Goal: Check status: Check status

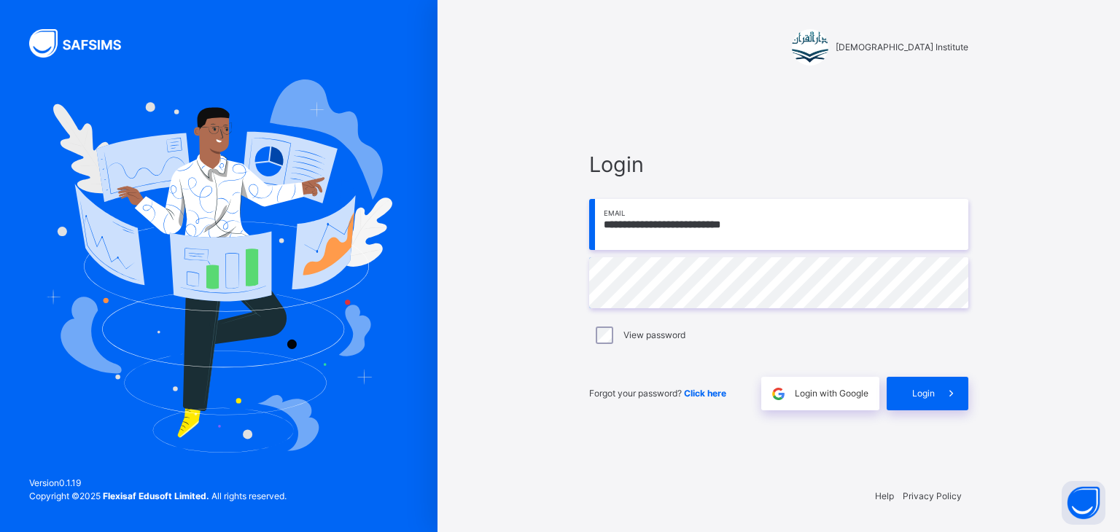
click at [962, 432] on div "**********" at bounding box center [778, 279] width 408 height 391
click at [941, 397] on span at bounding box center [952, 394] width 34 height 34
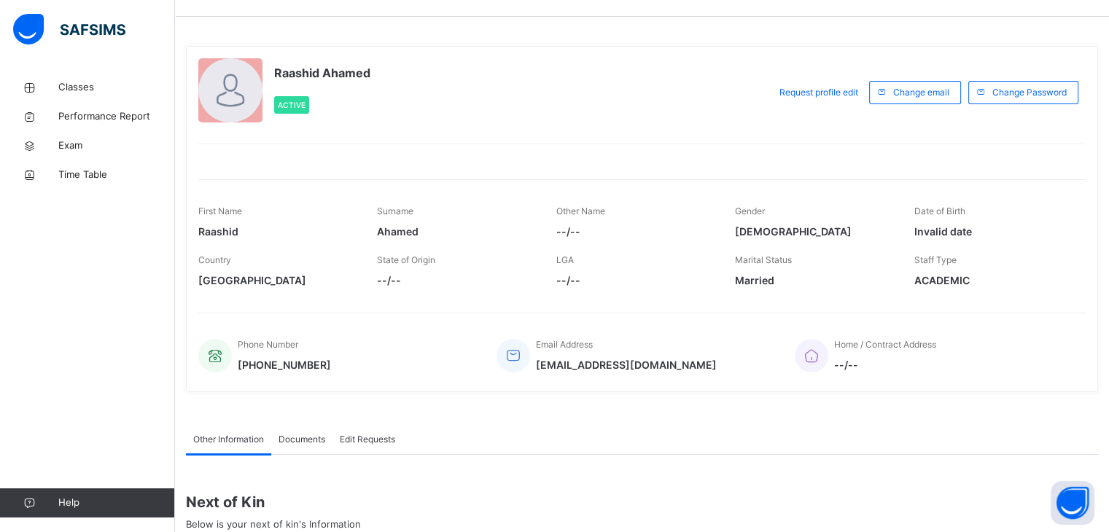
scroll to position [41, 0]
click at [58, 88] on icon at bounding box center [29, 87] width 58 height 11
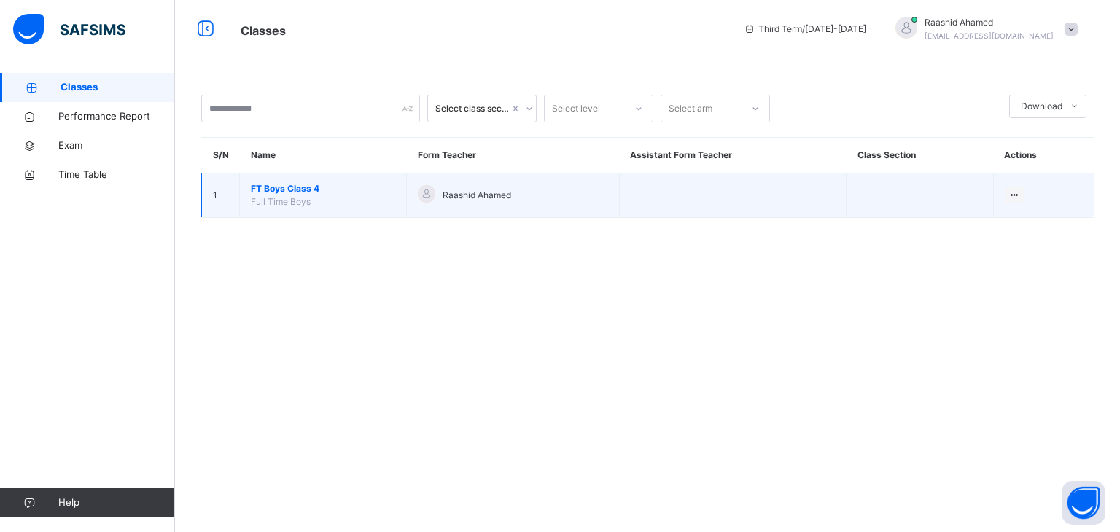
click at [285, 188] on span "FT Boys Class 4" at bounding box center [323, 188] width 144 height 13
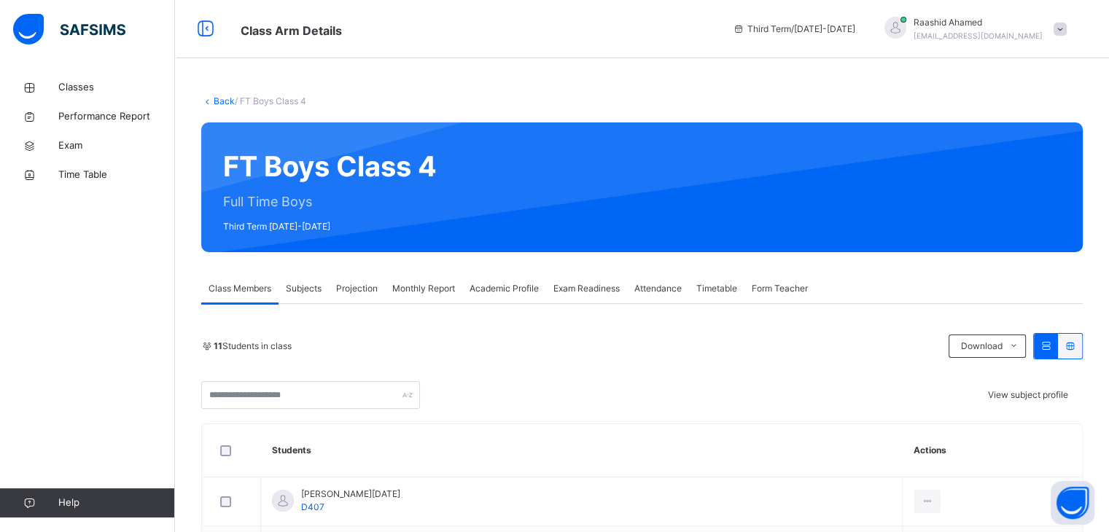
click at [362, 280] on div "Projection" at bounding box center [357, 288] width 56 height 29
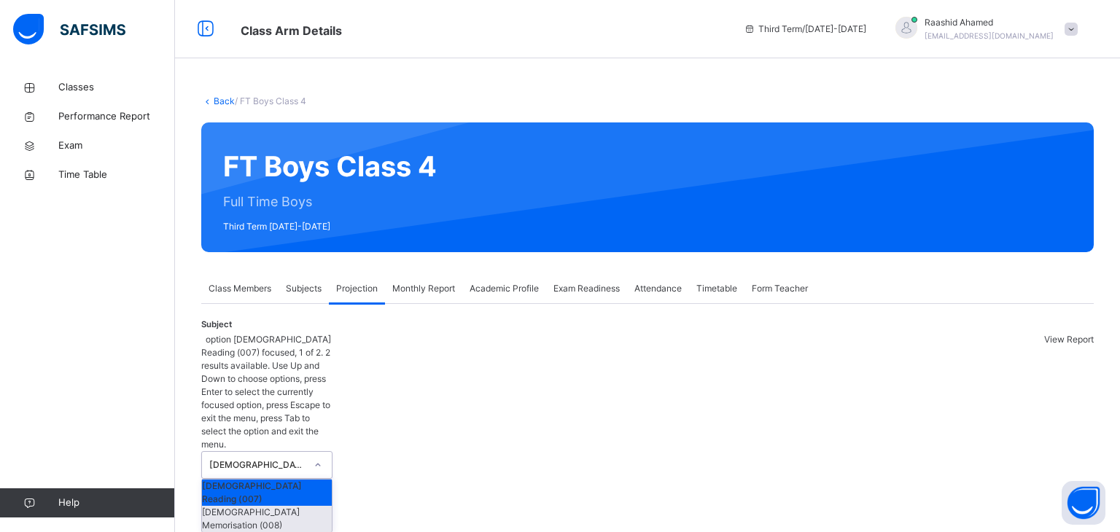
click at [236, 506] on div "[DEMOGRAPHIC_DATA] Memorisation (008)" at bounding box center [267, 519] width 130 height 26
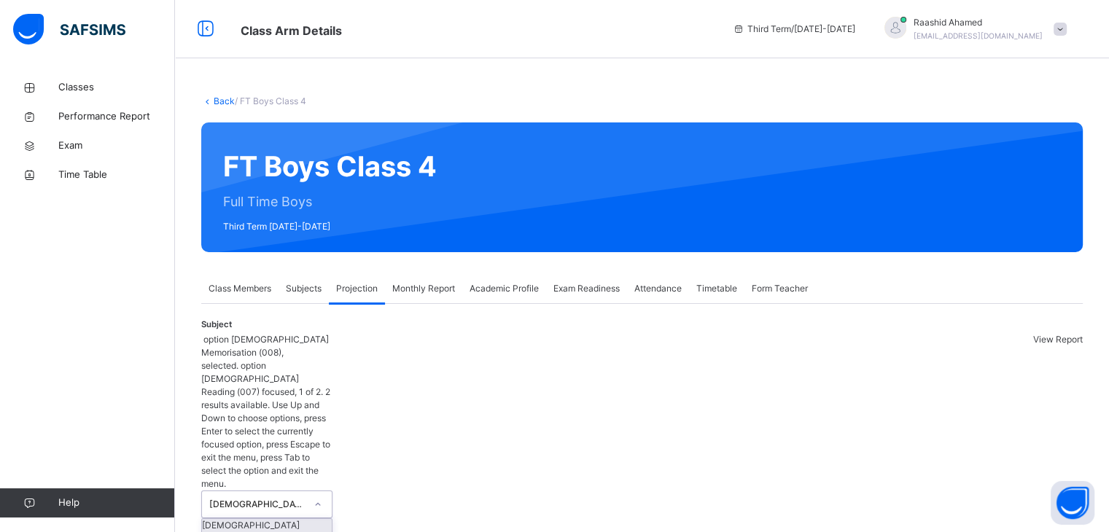
scroll to position [111, 0]
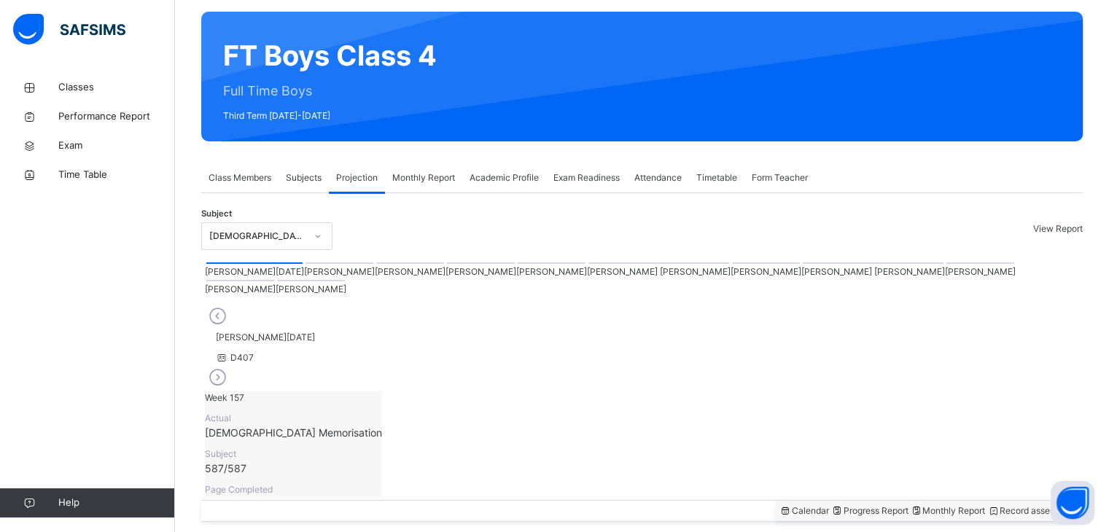
click at [831, 504] on div "Progress Report" at bounding box center [869, 510] width 77 height 13
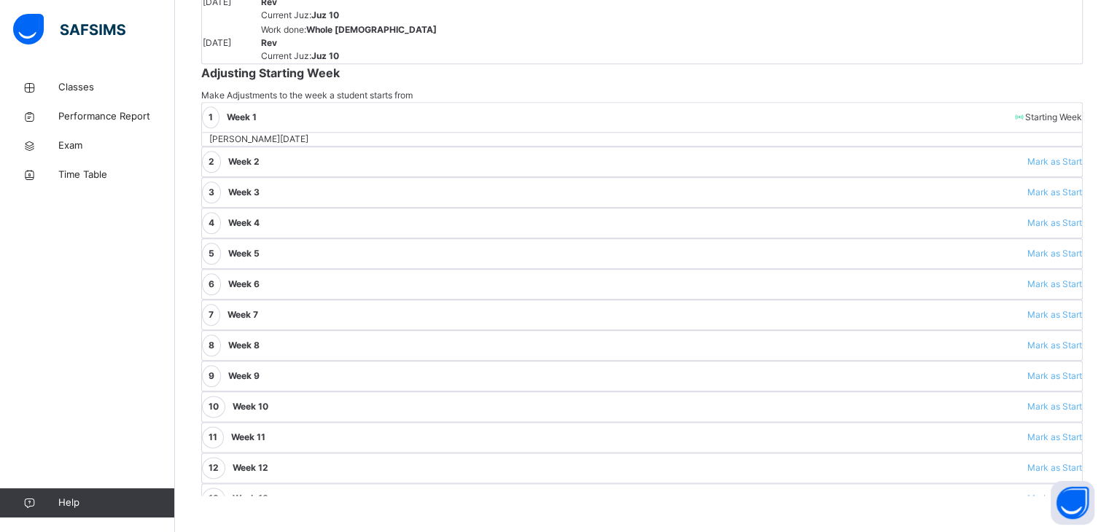
scroll to position [1843, 0]
click at [463, 23] on td at bounding box center [474, 2] width 22 height 41
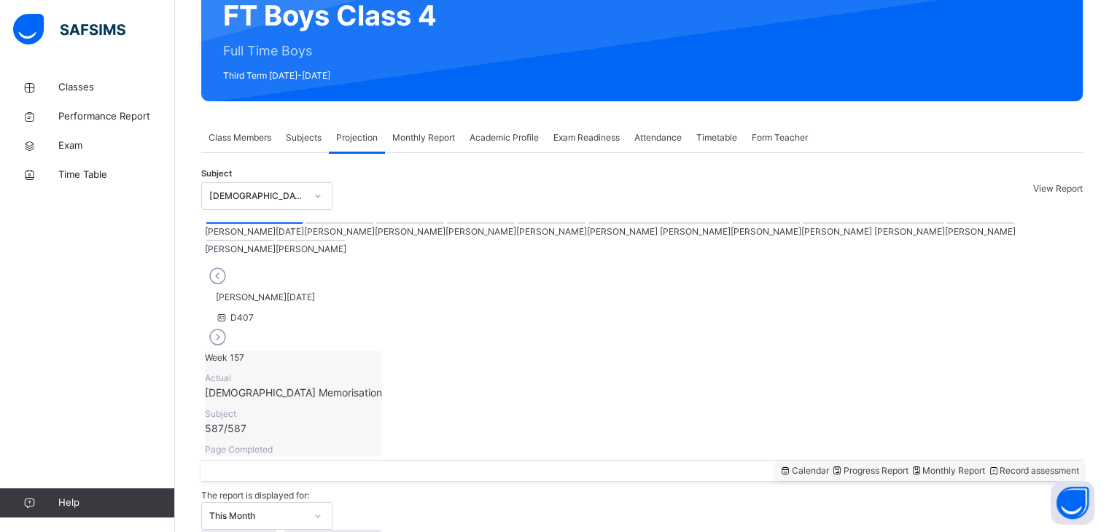
scroll to position [0, 0]
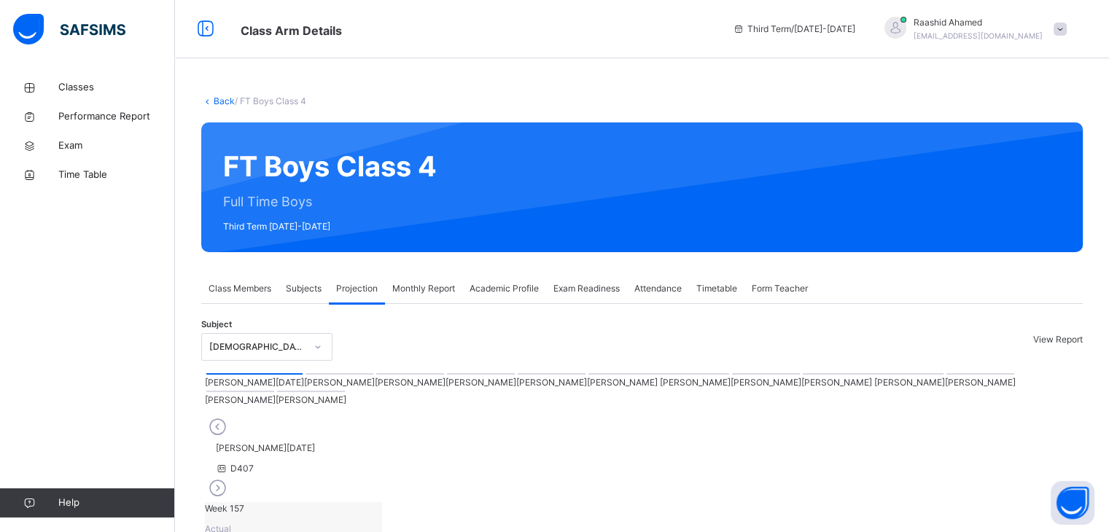
click at [946, 375] on div at bounding box center [980, 373] width 68 height 1
click at [803, 375] on div at bounding box center [873, 373] width 141 height 1
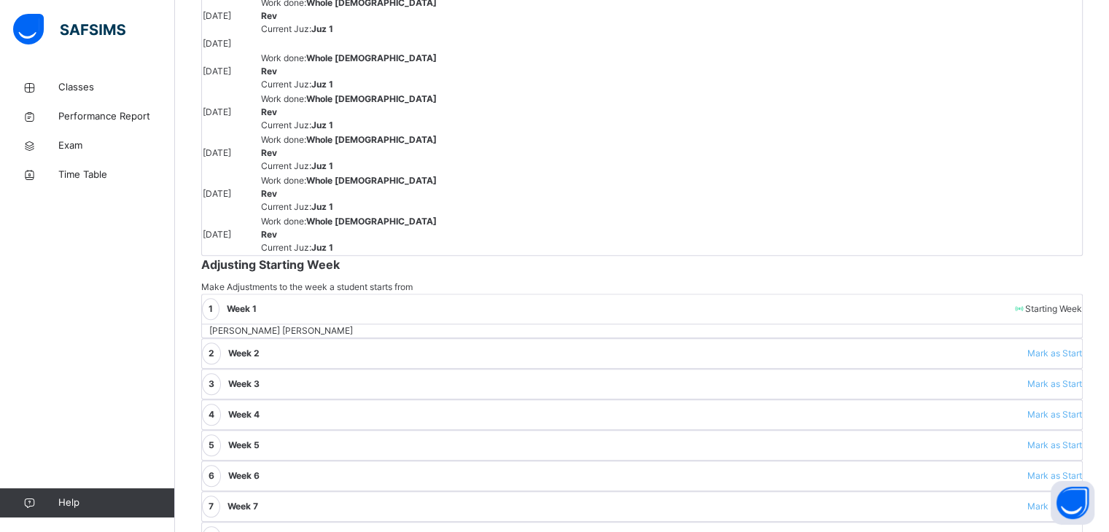
scroll to position [1524, 0]
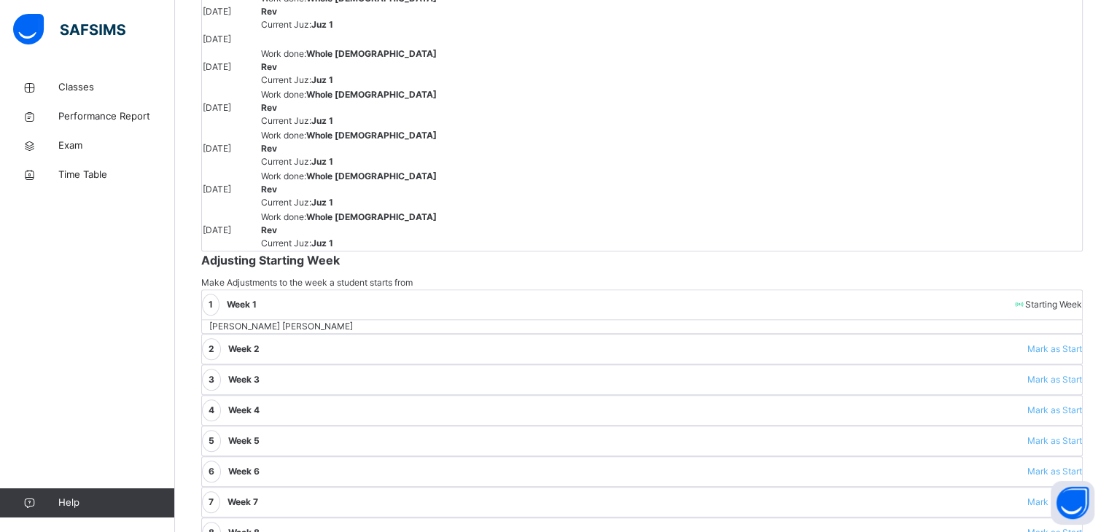
click at [283, 72] on span "Work done : Whole [DEMOGRAPHIC_DATA] Rev" at bounding box center [349, 60] width 176 height 24
click at [288, 47] on td at bounding box center [351, 39] width 182 height 15
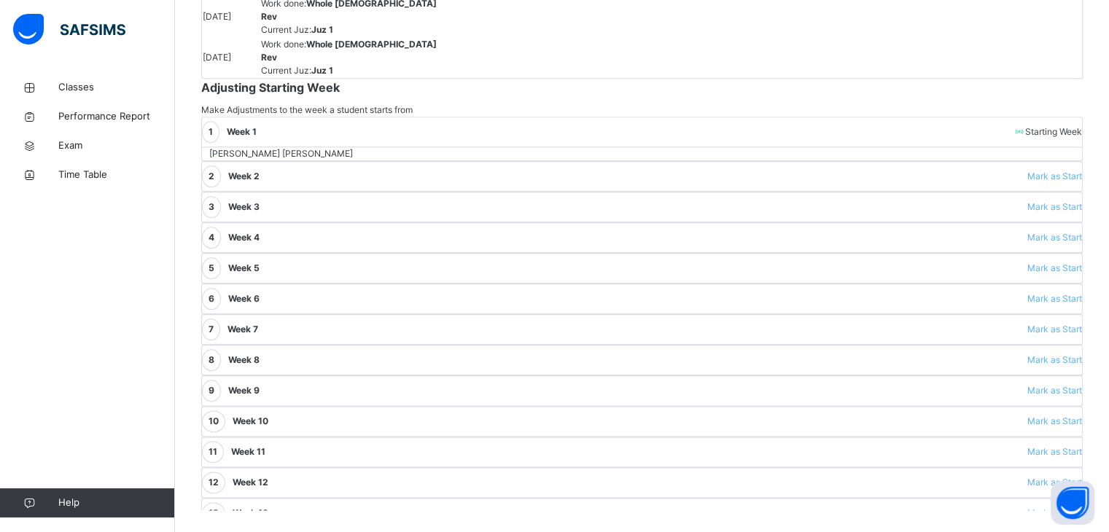
scroll to position [1863, 0]
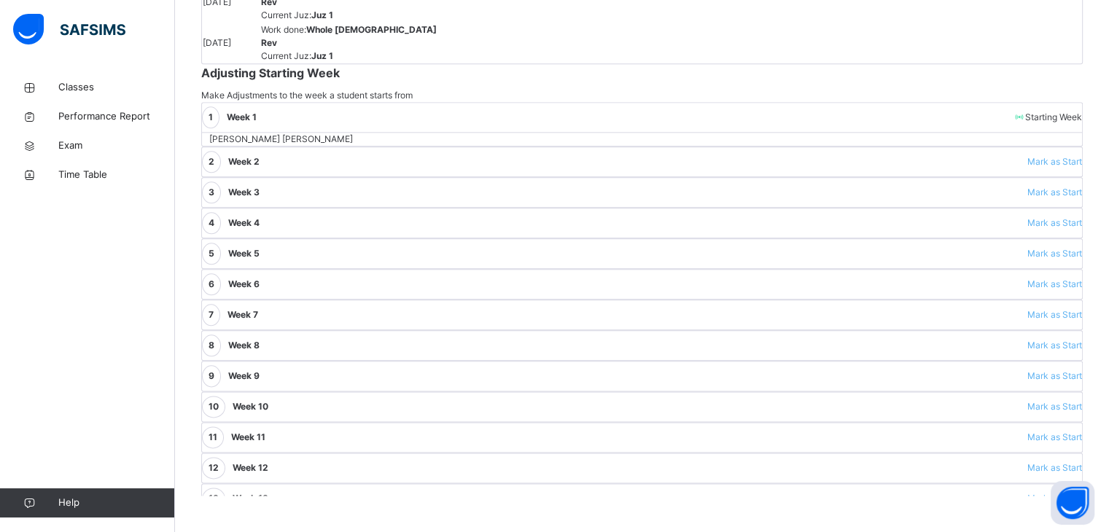
click at [283, 61] on span "Current Juz : Juz 1" at bounding box center [297, 55] width 72 height 11
click at [298, 63] on td "Work done : Whole [DEMOGRAPHIC_DATA] Rev Current [DEMOGRAPHIC_DATA] : [DEMOGRAP…" at bounding box center [351, 43] width 182 height 41
click at [311, 61] on b "Juz 1" at bounding box center [322, 55] width 22 height 11
click at [296, 63] on td "Work done : Whole [DEMOGRAPHIC_DATA] Rev Current [DEMOGRAPHIC_DATA] : [DEMOGRAP…" at bounding box center [351, 43] width 182 height 41
click at [292, 61] on span "Current Juz : Juz 1" at bounding box center [297, 55] width 72 height 11
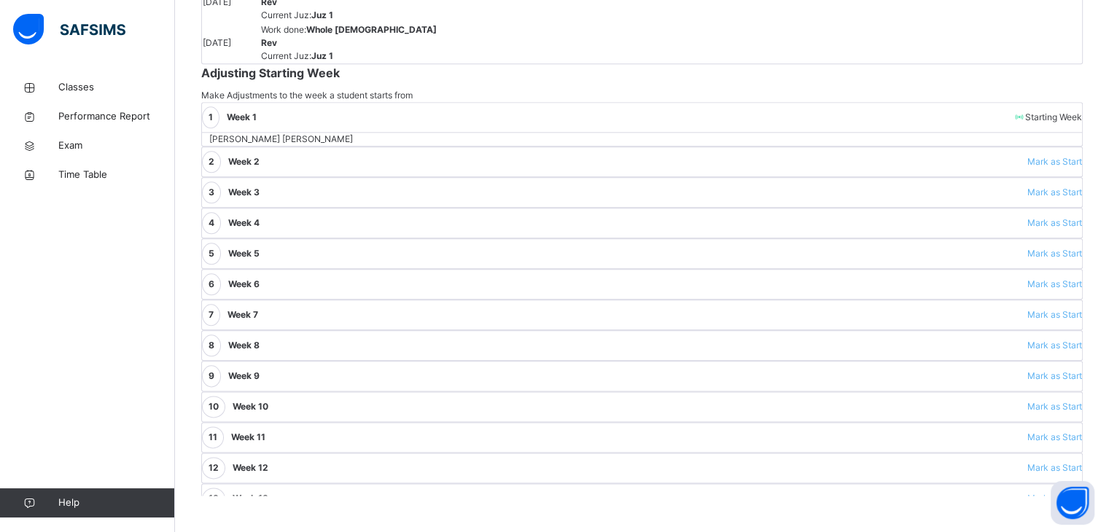
click at [463, 23] on td at bounding box center [474, 2] width 22 height 41
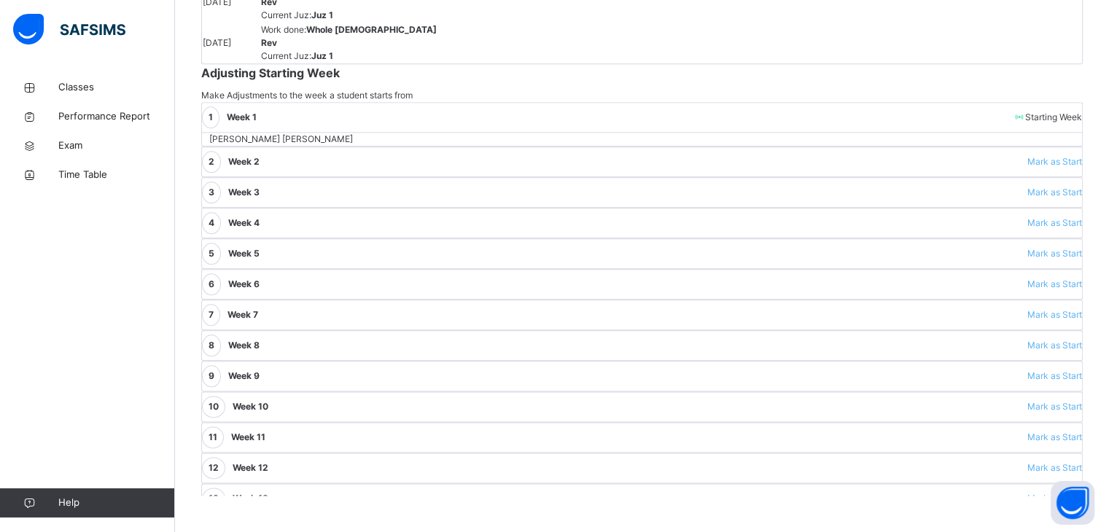
click at [138, 86] on span "Classes" at bounding box center [116, 87] width 117 height 15
